Goal: Task Accomplishment & Management: Complete application form

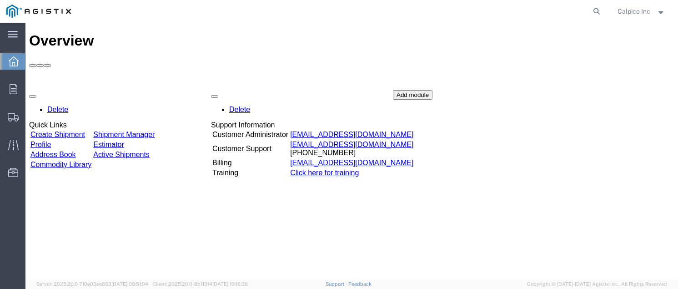
click at [83, 131] on link "Create Shipment" at bounding box center [57, 135] width 55 height 8
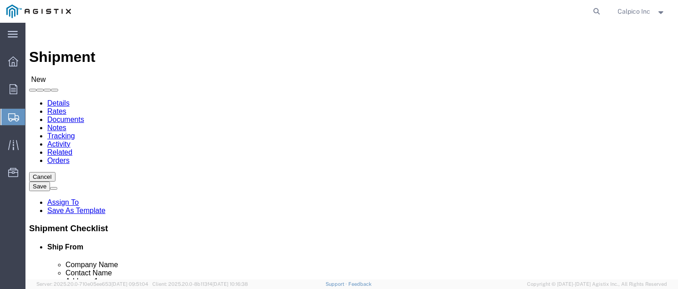
select select
click select "Select Calpico PG&E"
select select "9596"
click select "Select Calpico PG&E"
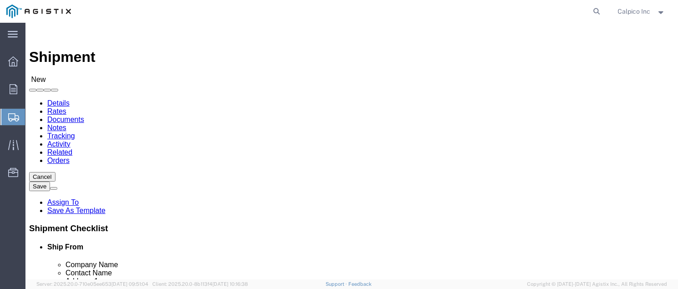
select select "PURCHORD"
select select
click div "Location Select All Others [GEOGRAPHIC_DATA] [GEOGRAPHIC_DATA] [GEOGRAPHIC_DATA…"
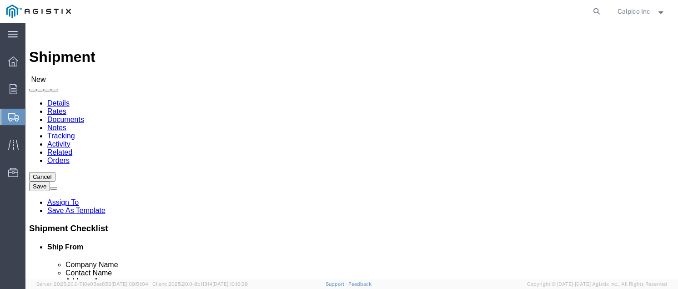
click select "Select All Others [GEOGRAPHIC_DATA] [GEOGRAPHIC_DATA] [GEOGRAPHIC_DATA] [GEOGRA…"
select select "19996"
click select "Select All Others [GEOGRAPHIC_DATA] [GEOGRAPHIC_DATA] [GEOGRAPHIC_DATA] [GEOGRA…"
select select "MYPROFILE"
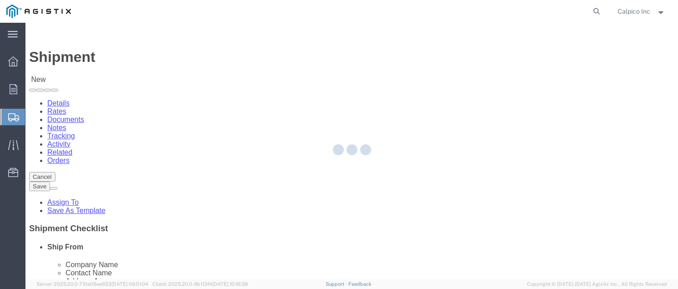
type input "CALPICO"
type input "Calpico Inc"
type input "[STREET_ADDRESS]"
type input "[GEOGRAPHIC_DATA]"
type input "94080"
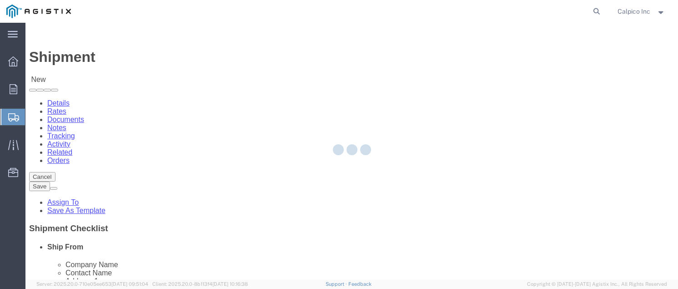
type input "6505882241"
type input "[EMAIL_ADDRESS][DOMAIN_NAME]"
checkbox input "true"
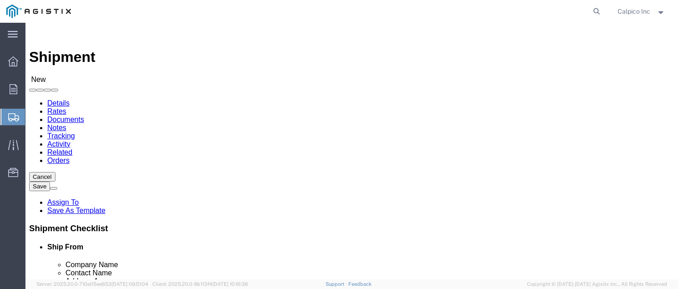
select select "CA"
click input "text"
type input "o"
type input "pg"
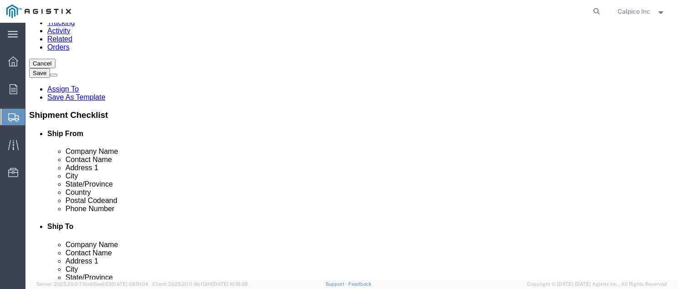
scroll to position [121, 0]
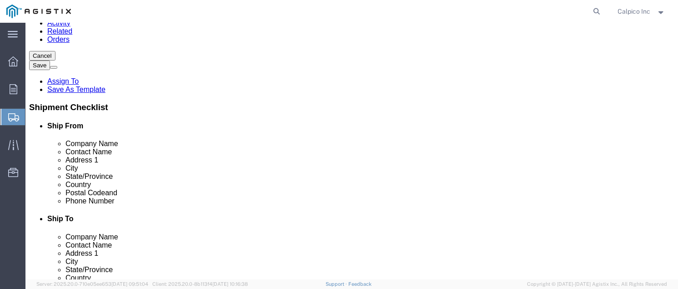
click p "PGE Wheatland - PG&E - (PG&E) [STREET_ADDRESS]"
select select
type input "PGE Wheatland"
type input "PG&E"
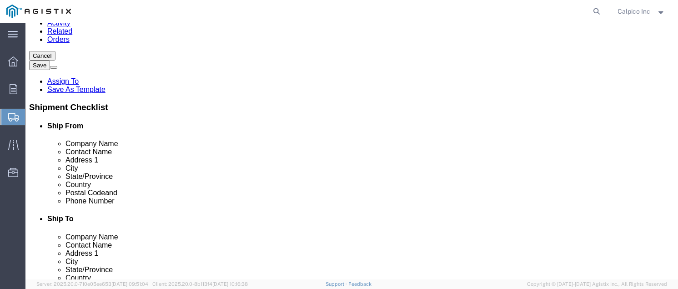
type input "[STREET_ADDRESS]"
type input "[GEOGRAPHIC_DATA]"
type input "95692"
type input "6505882241"
select select "CA"
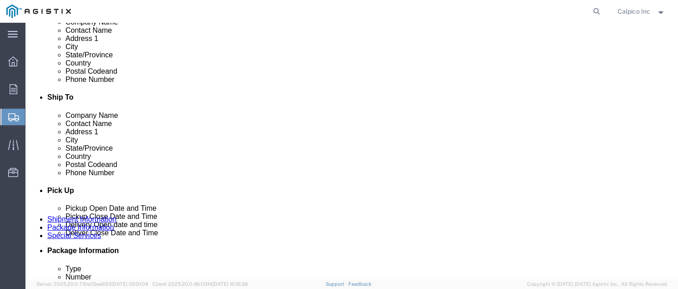
scroll to position [425, 0]
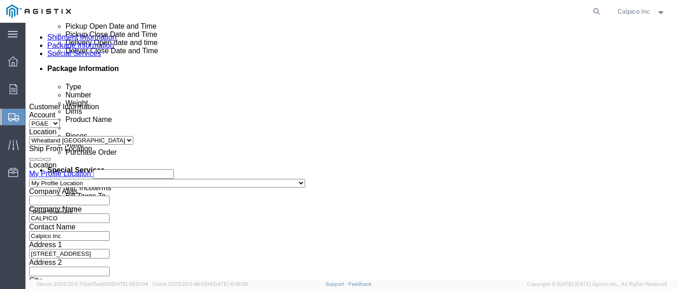
type input "PGE Wheatland"
click div "Delivery Start Date Delivery Start Time Deliver Open Date and Time Deliver Clos…"
click div
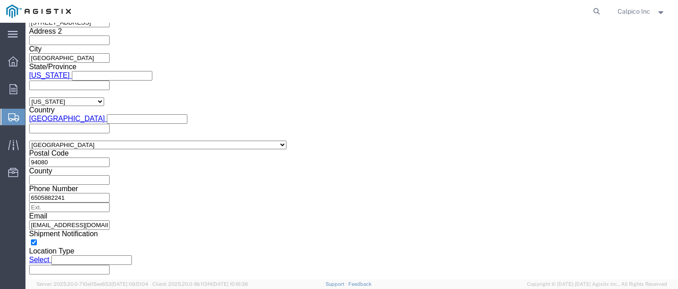
click button "Apply"
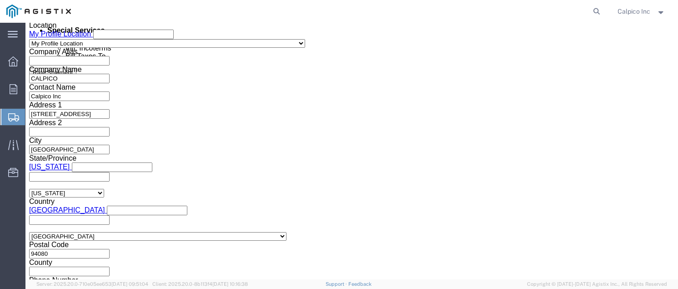
scroll to position [474, 0]
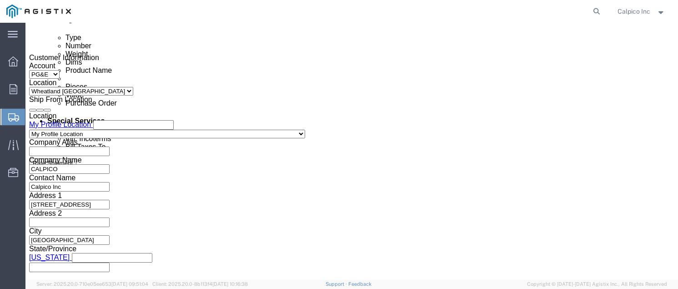
click div "Delivery Start Date Delivery Start Time Deliver Open Date and Time [DATE] 1:00 …"
click div
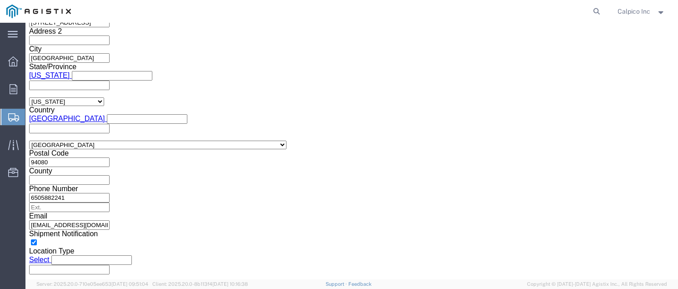
click button "Apply"
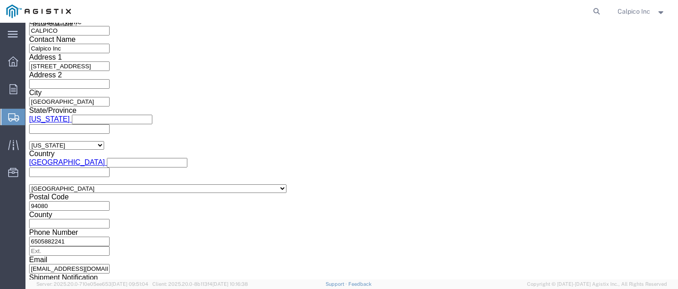
scroll to position [595, 0]
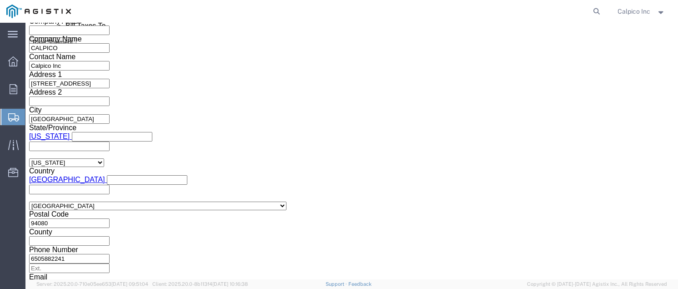
click input "text"
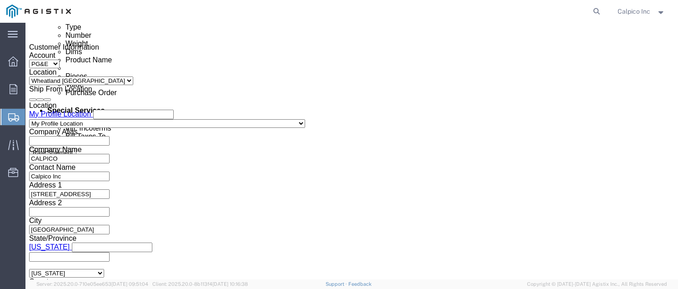
scroll to position [534, 0]
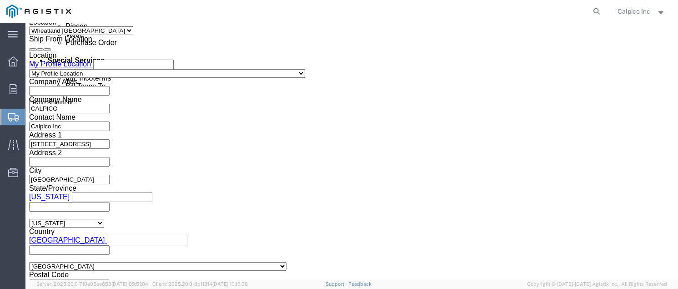
type input "s"
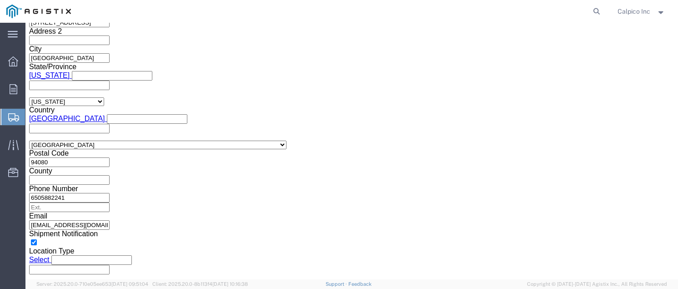
type input "S100635390"
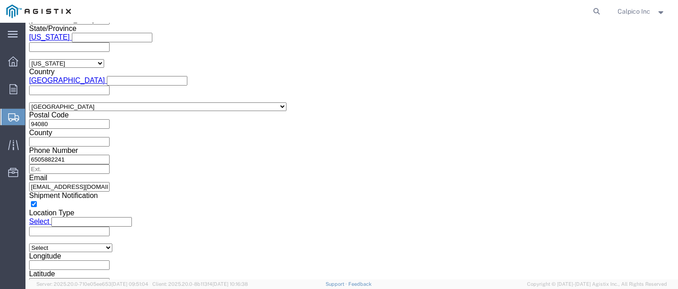
click button "Continue"
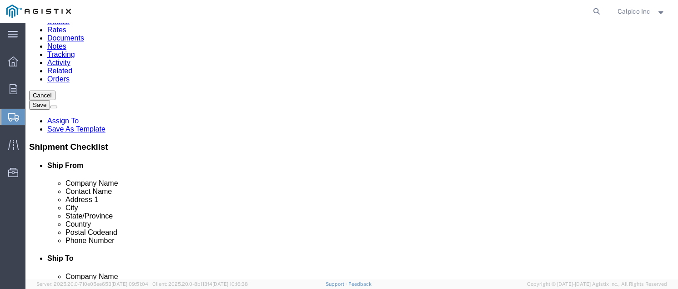
scroll to position [121, 0]
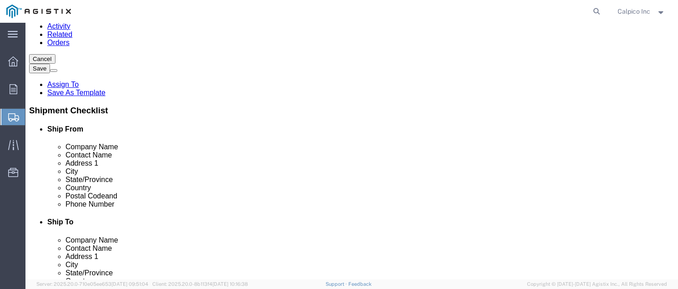
click select "Select Bulk Bundle(s) Cardboard Box(es) Carton(s) Crate(s) Drum(s) (Fiberboard)…"
select select "YRPK"
click input "Length : This field is required."
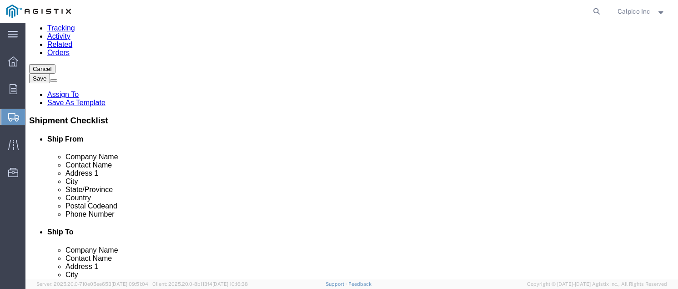
type input "20"
type input "10"
type input "5"
drag, startPoint x: 108, startPoint y: 149, endPoint x: 37, endPoint y: 141, distance: 71.9
click div "Package Type Select Bulk Bundle(s) Cardboard Box(es) Carton(s) Crate(s) Drum(s)…"
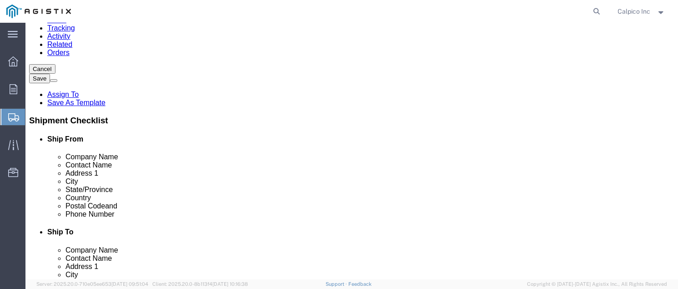
type input "7"
click link "Add Content"
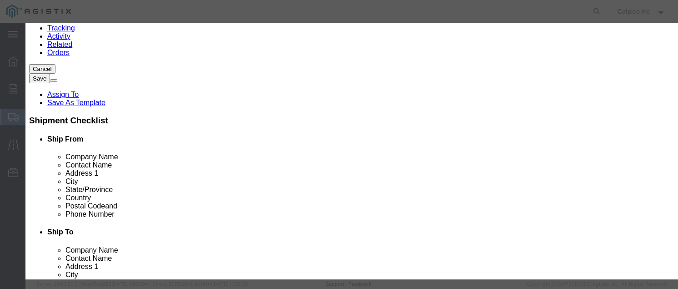
click input "text"
type input "Model W End Seals"
type input "3"
type input "177.30"
click button "Save & Close"
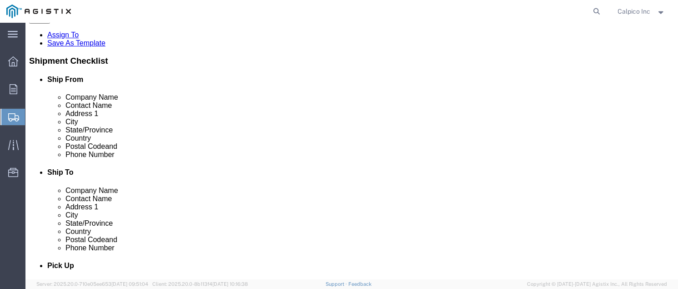
scroll to position [187, 0]
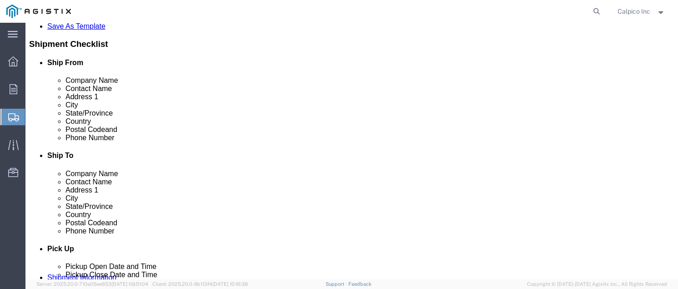
click button "Previous"
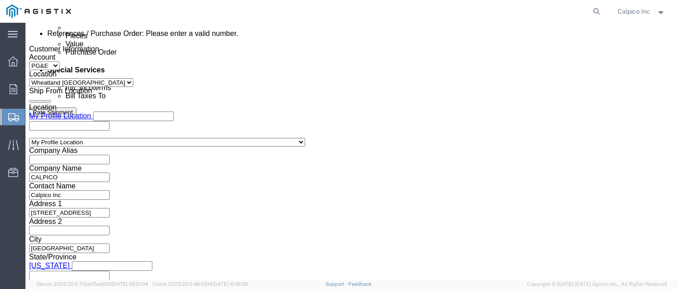
scroll to position [588, 0]
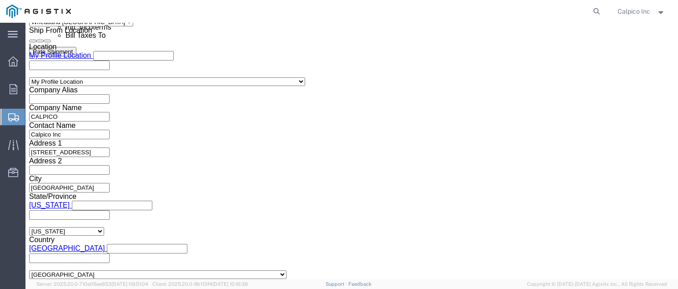
click select "Select Account Type Activity ID Airline Appointment Number ASN Batch Request # …"
click div "Customer Information Account Select Calpico PG&E Location Select All Others [GE…"
click input "S100635390"
drag, startPoint x: 128, startPoint y: 155, endPoint x: 15, endPoint y: 152, distance: 113.3
click div "Select Account Type Activity ID Airline Appointment Number ASN Batch Request # …"
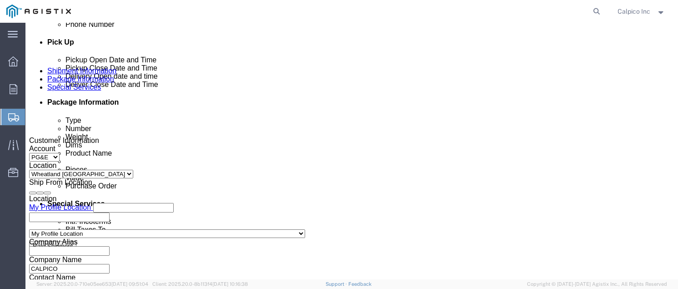
scroll to position [369, 0]
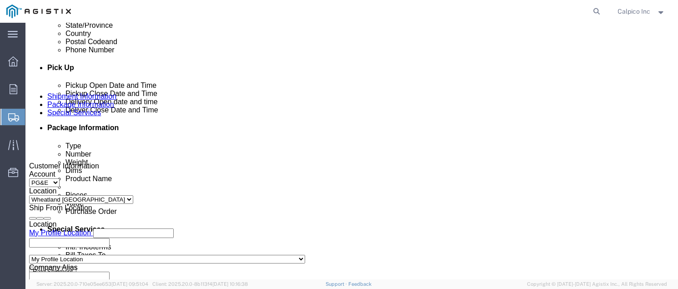
type input "3501422477"
click div "[DATE] 11:00 AM"
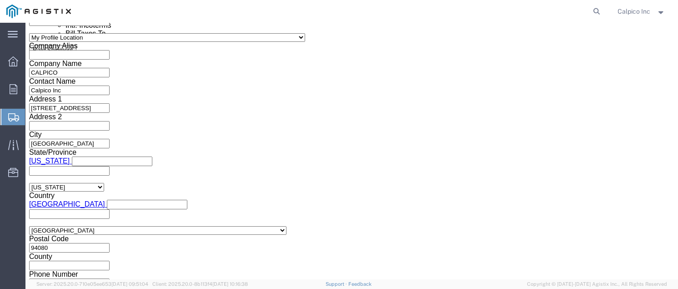
type input "12:00 PM"
click button "Apply"
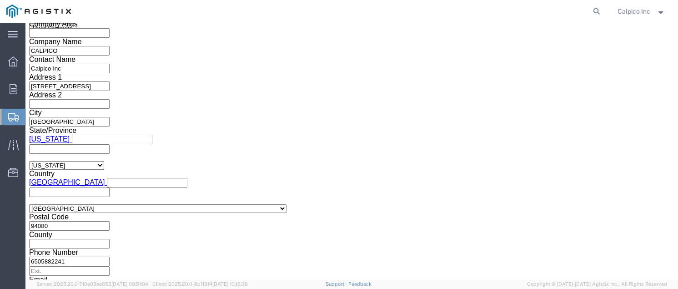
scroll to position [672, 0]
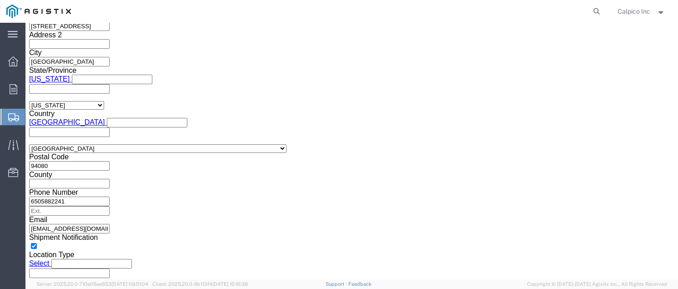
click button "Rate Shipment"
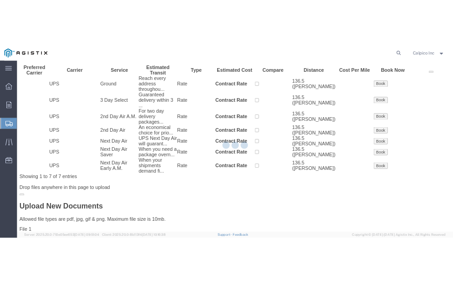
scroll to position [0, 0]
